Goal: Task Accomplishment & Management: Use online tool/utility

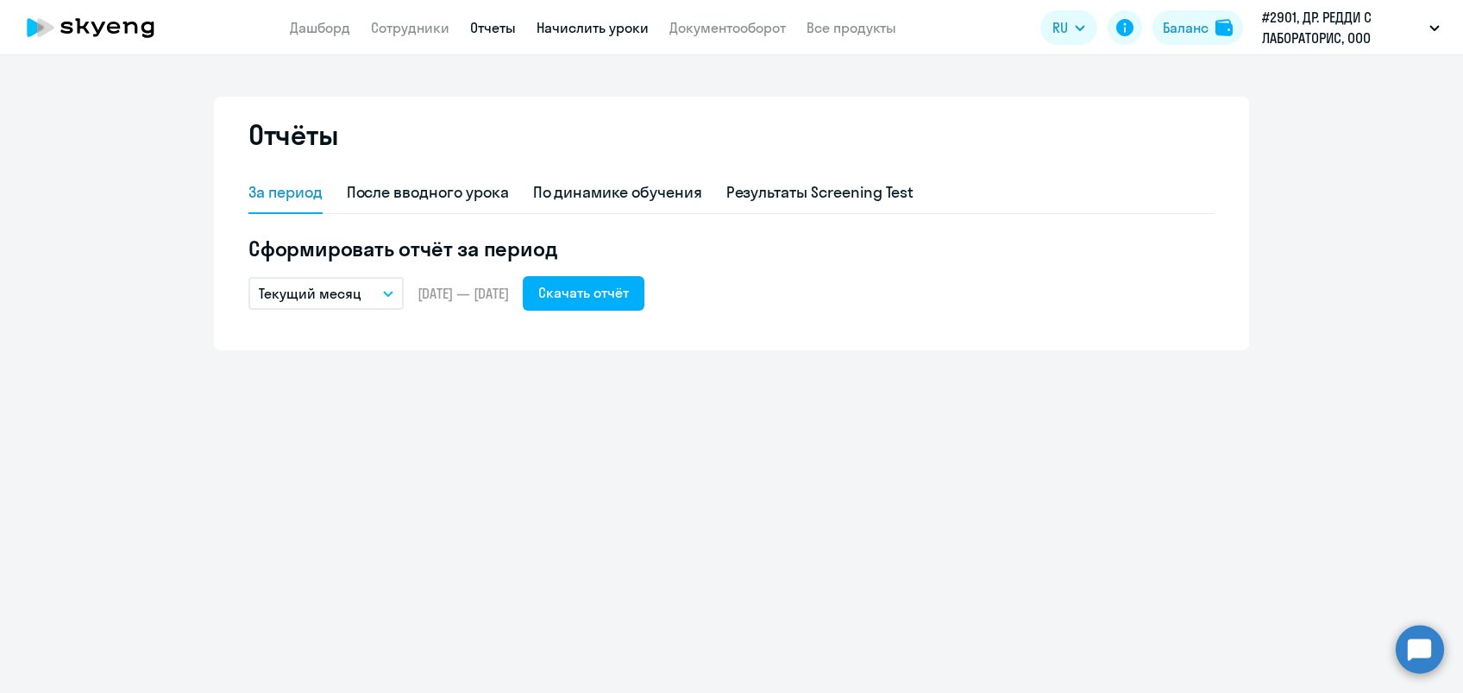
click at [563, 21] on link "Начислить уроки" at bounding box center [593, 27] width 112 height 17
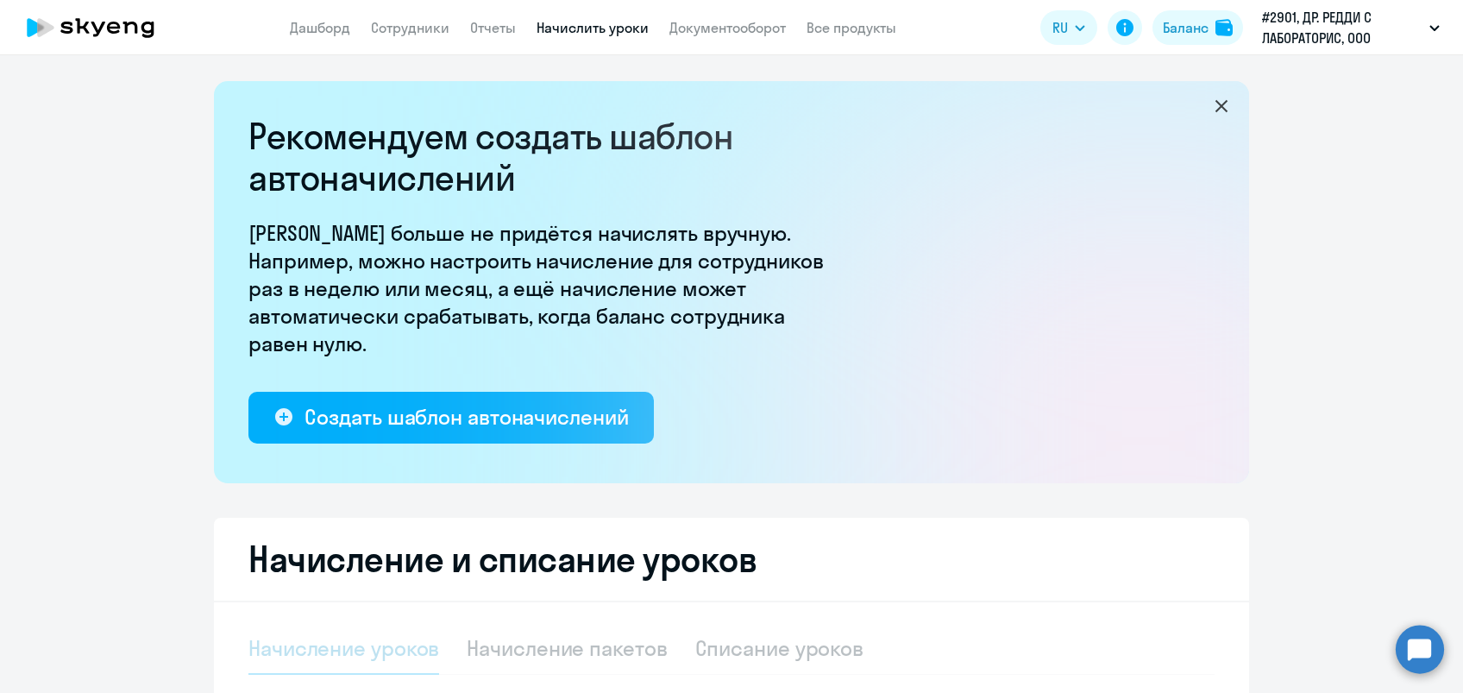
select select "10"
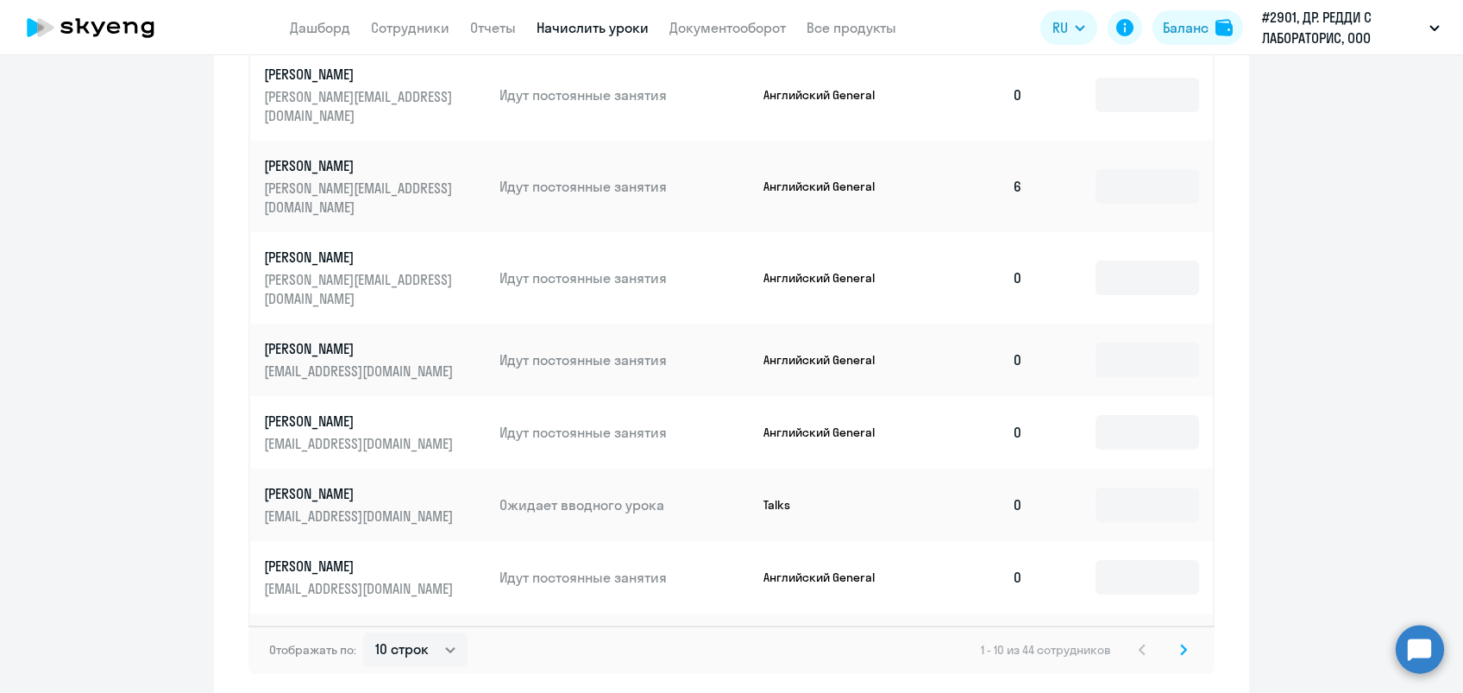
scroll to position [1088, 0]
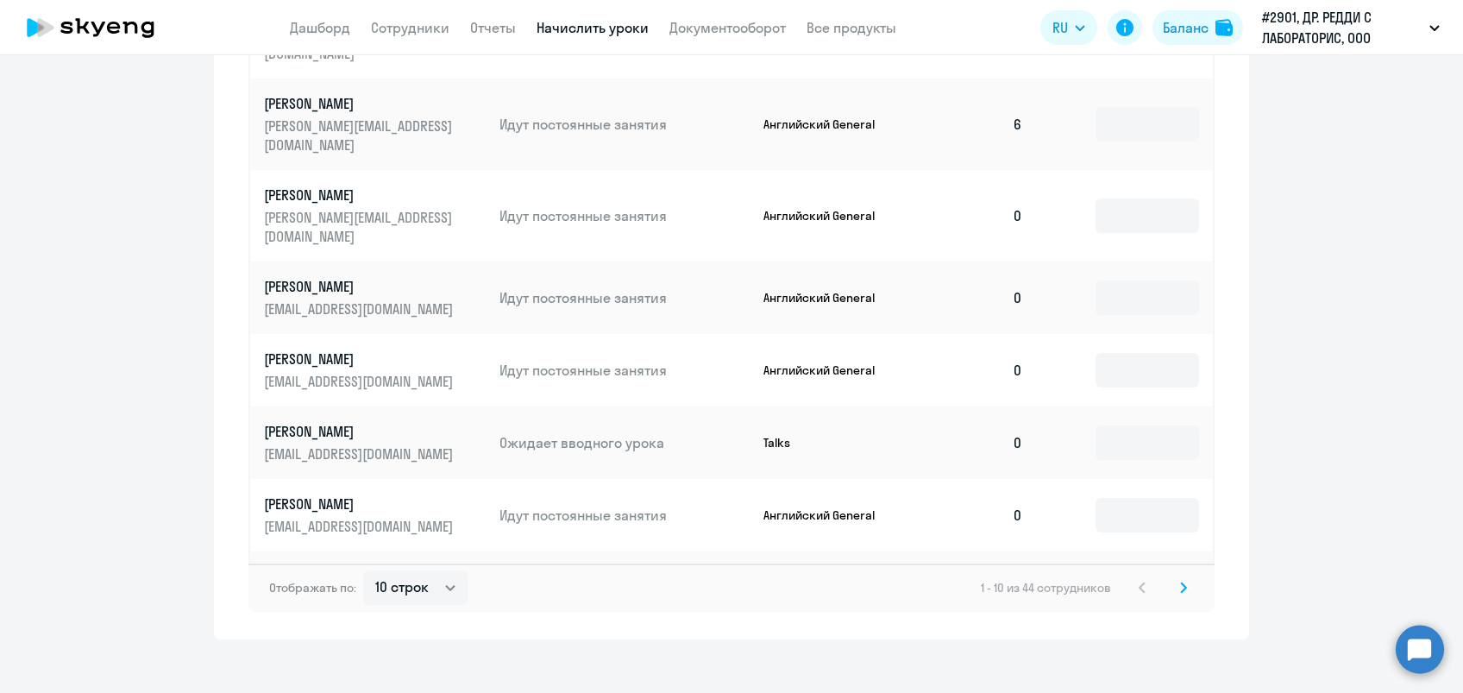
click at [1173, 577] on svg-icon at bounding box center [1183, 587] width 21 height 21
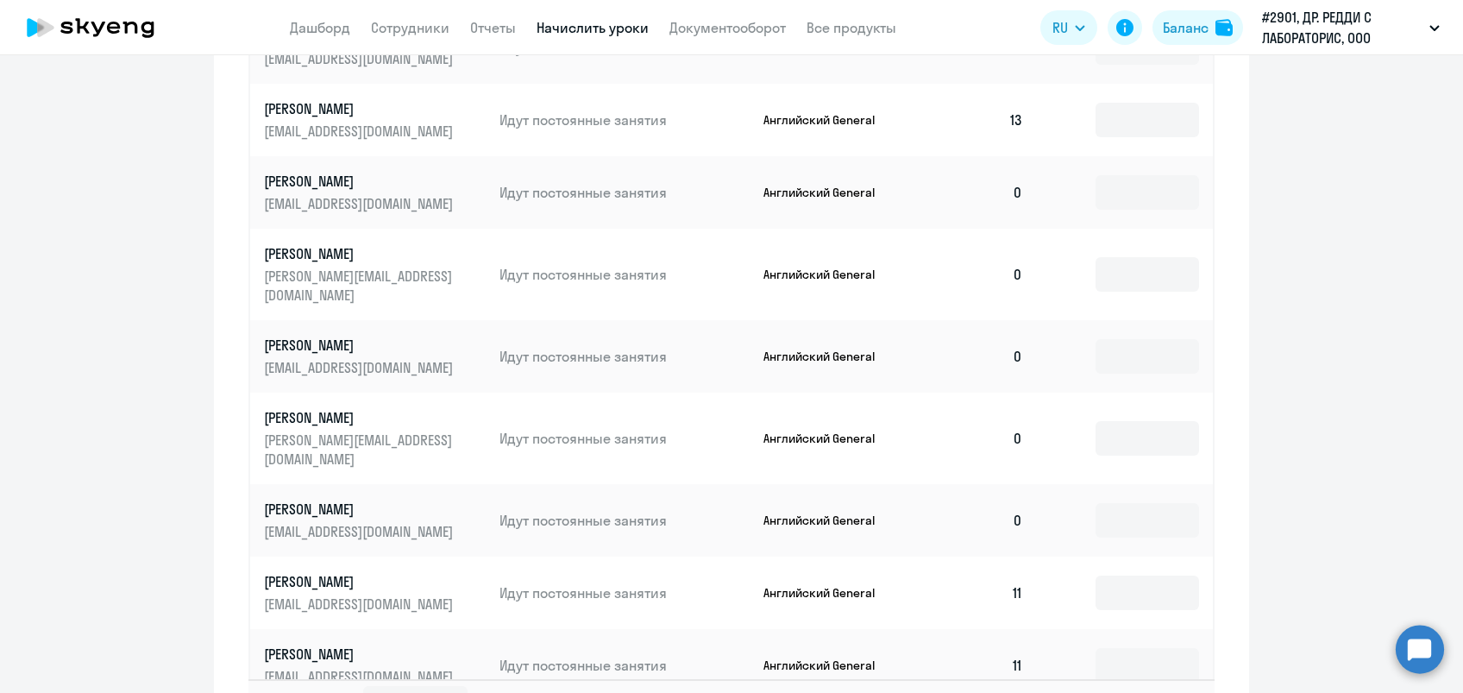
scroll to position [981, 0]
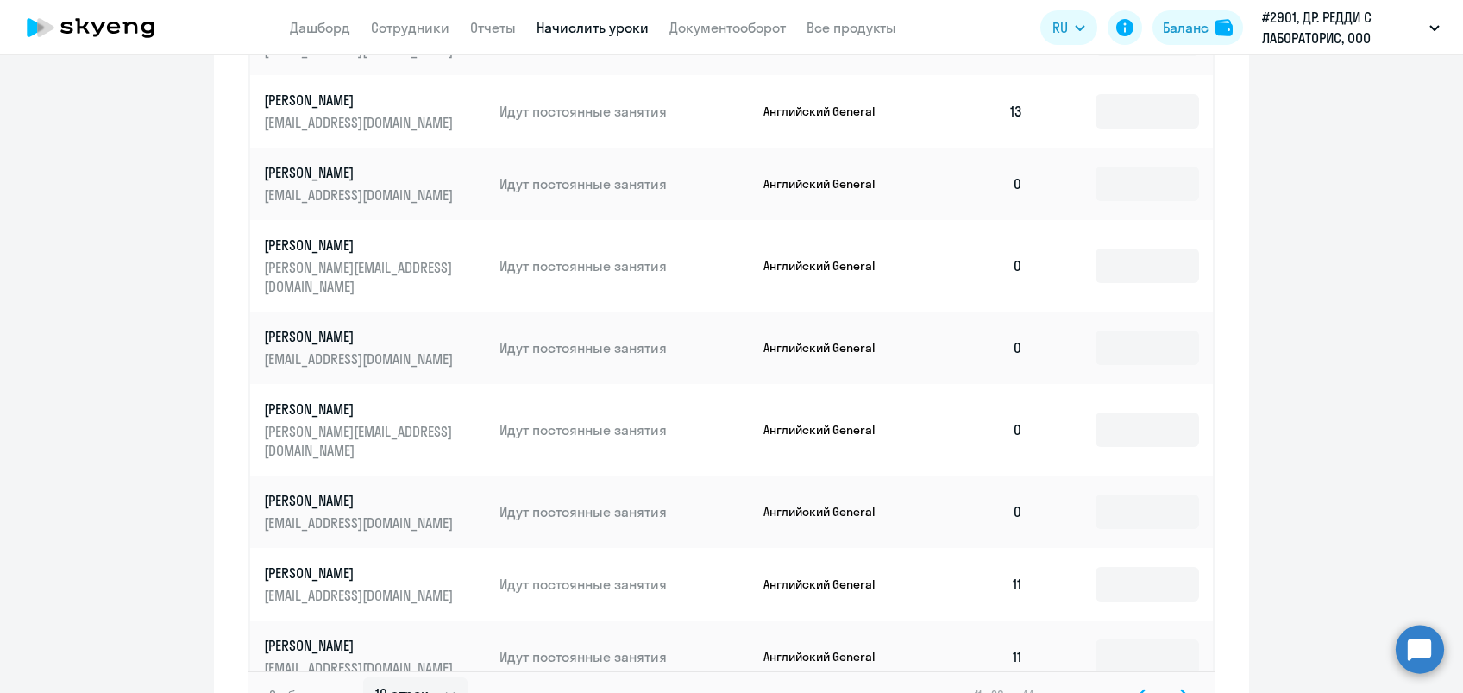
click at [1179, 684] on svg-icon at bounding box center [1183, 694] width 21 height 21
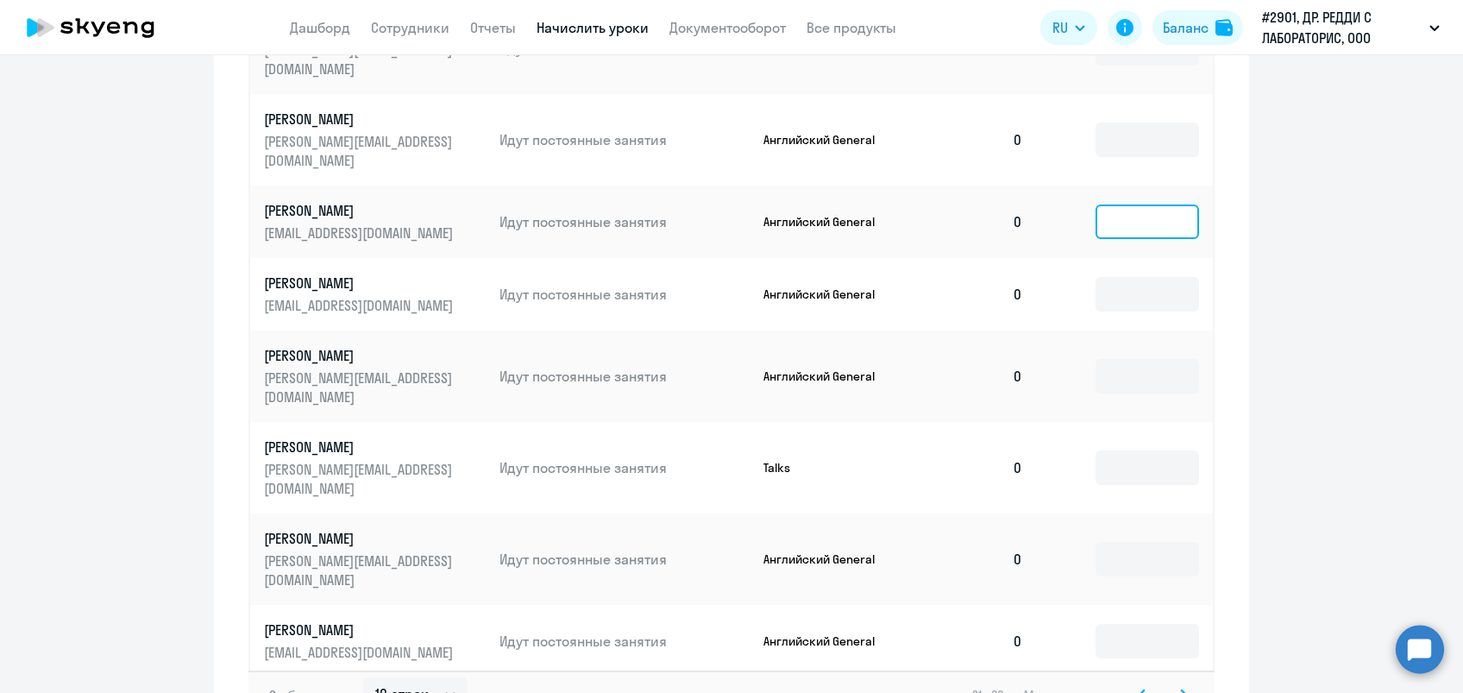
click at [1115, 204] on input at bounding box center [1148, 221] width 104 height 35
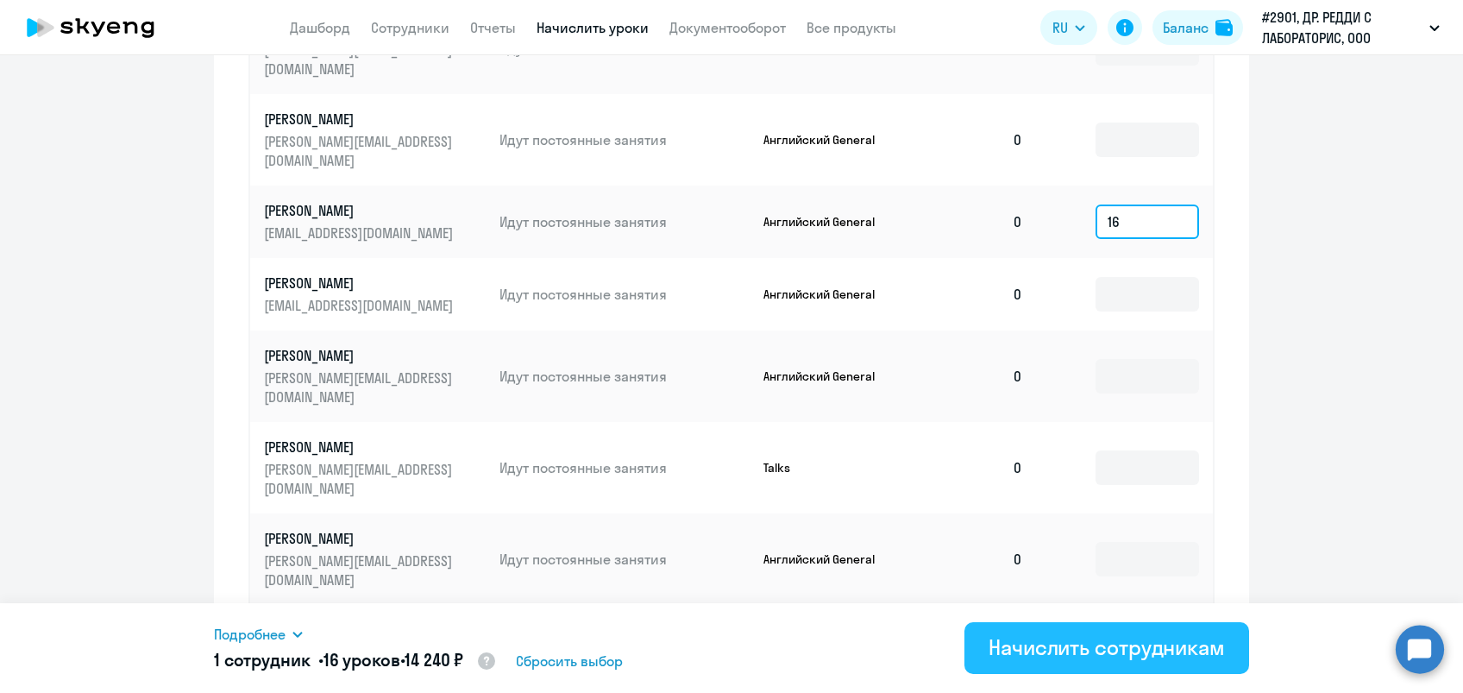
type input "16"
click at [1053, 641] on div "Начислить сотрудникам" at bounding box center [1107, 647] width 236 height 28
